Goal: Use online tool/utility: Utilize a website feature to perform a specific function

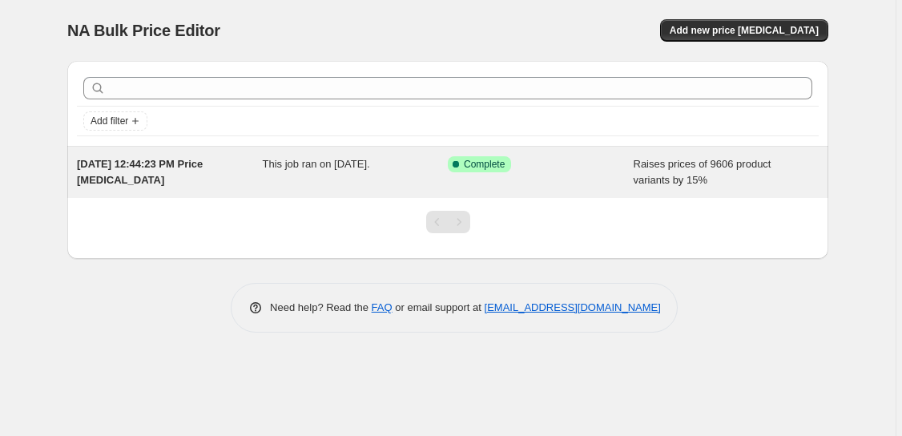
click at [428, 165] on div "This job ran on [DATE]." at bounding box center [356, 172] width 186 height 32
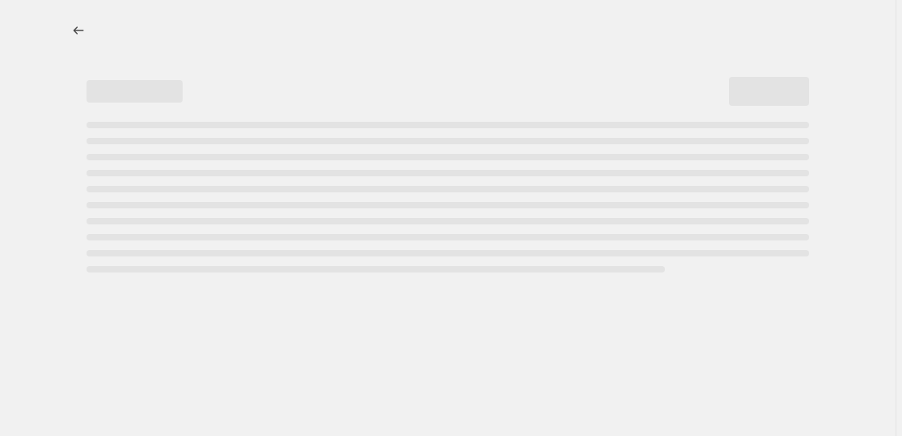
select select "percentage"
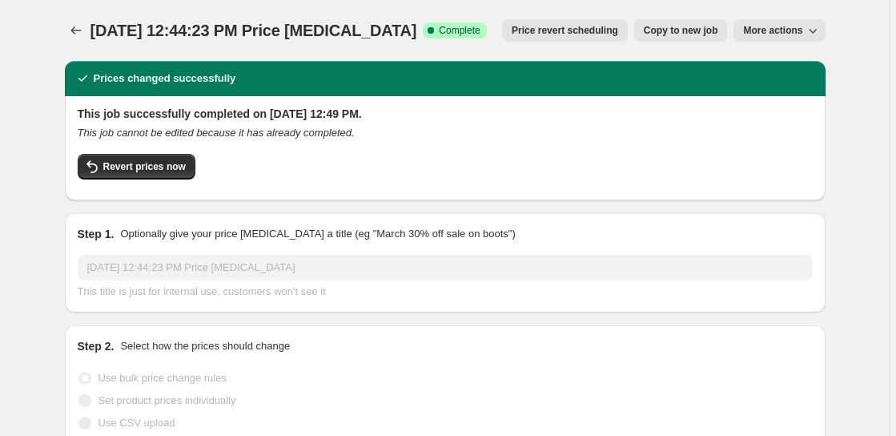
click at [816, 28] on icon "button" at bounding box center [813, 30] width 16 height 16
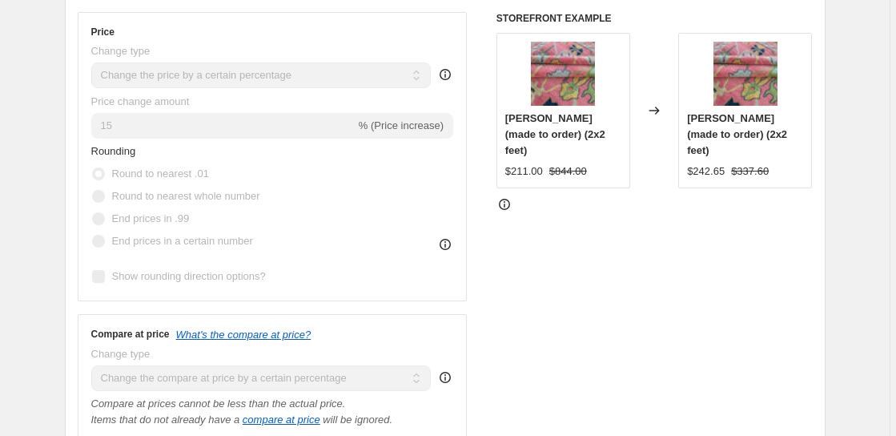
scroll to position [460, 0]
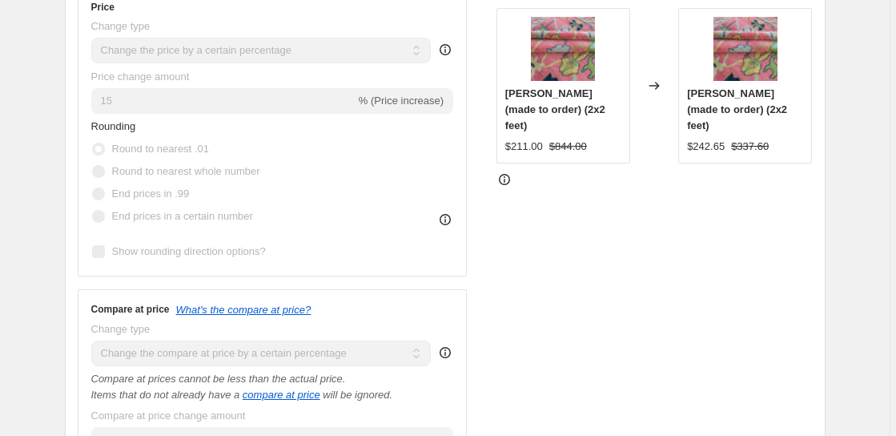
click at [330, 107] on input "15" at bounding box center [223, 101] width 264 height 26
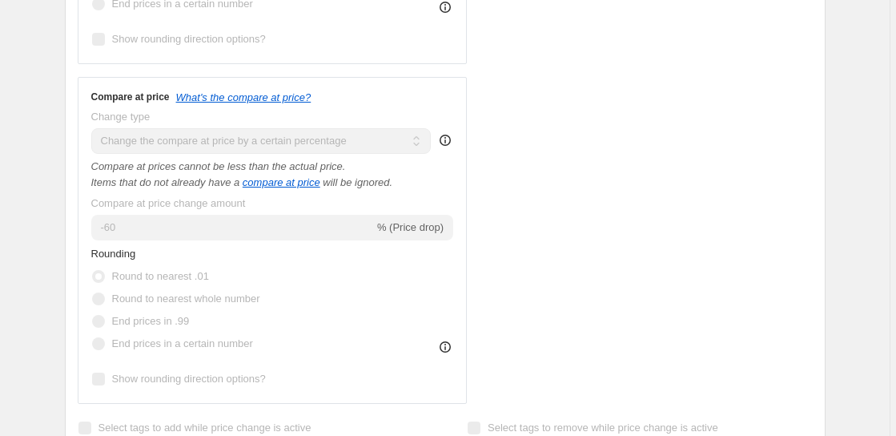
scroll to position [693, 0]
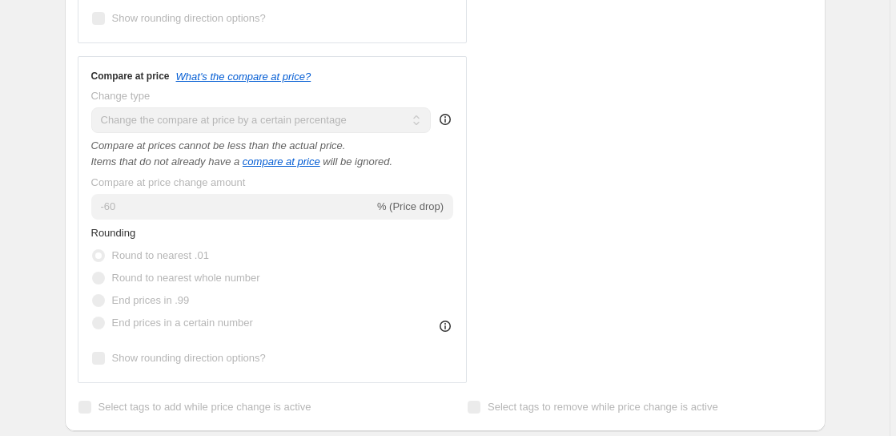
click at [186, 206] on input "-60" at bounding box center [232, 207] width 283 height 26
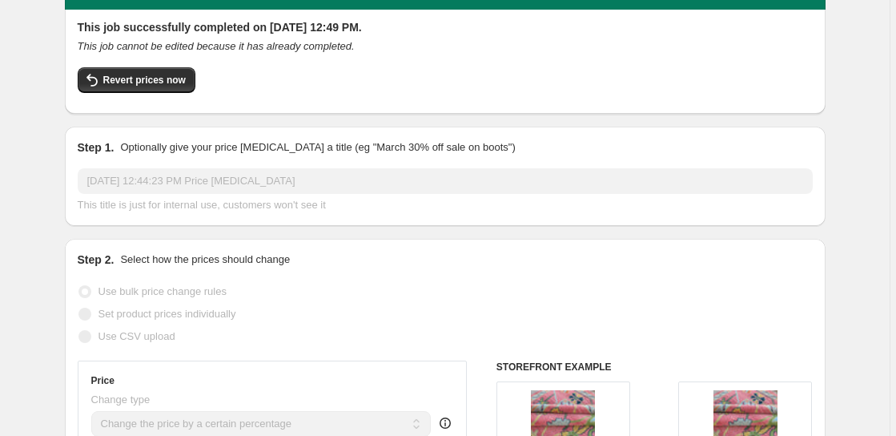
scroll to position [0, 0]
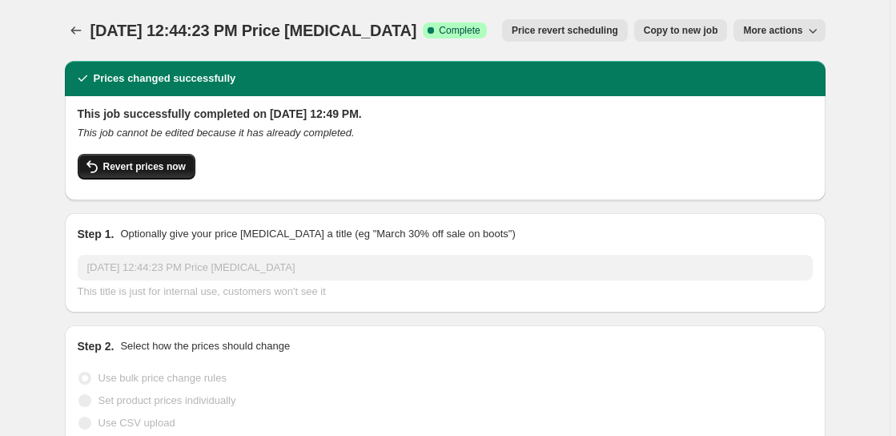
click at [119, 165] on span "Revert prices now" at bounding box center [144, 166] width 83 height 13
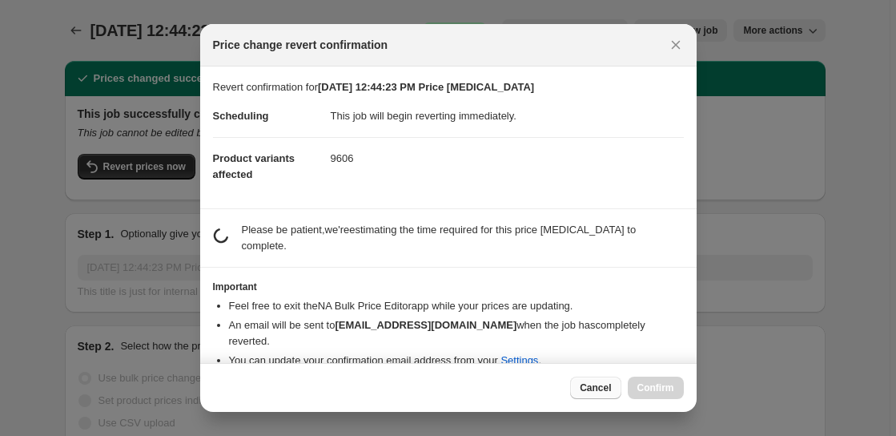
drag, startPoint x: 592, startPoint y: 386, endPoint x: 600, endPoint y: 396, distance: 12.5
click at [594, 389] on span "Cancel" at bounding box center [595, 387] width 31 height 13
